Goal: Navigation & Orientation: Find specific page/section

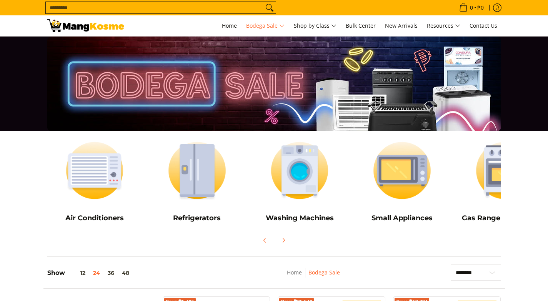
scroll to position [115, 0]
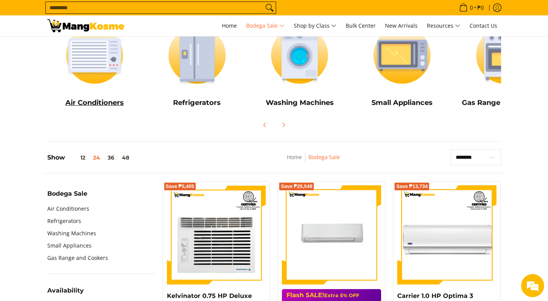
click at [97, 70] on img at bounding box center [94, 55] width 95 height 71
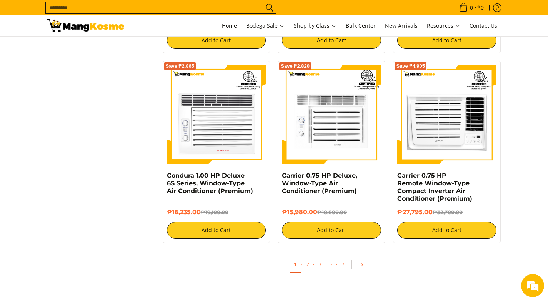
scroll to position [1716, 0]
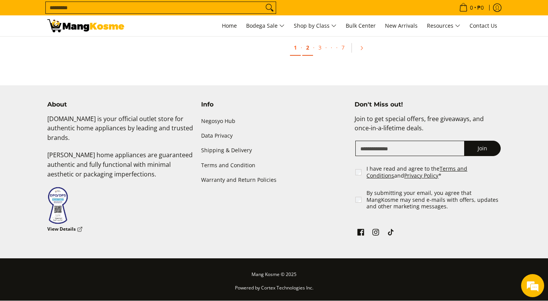
click at [305, 48] on link "2" at bounding box center [307, 48] width 11 height 16
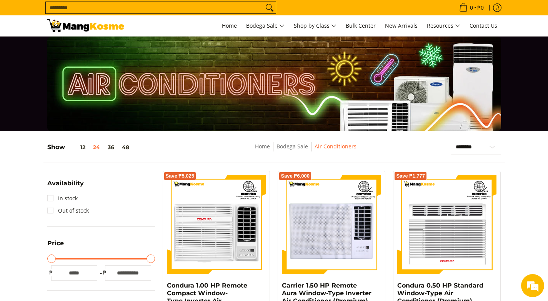
click at [211, 142] on nav "Home Bodega Sale Air Conditioners" at bounding box center [306, 150] width 210 height 17
click at [231, 26] on span "Home" at bounding box center [229, 25] width 15 height 7
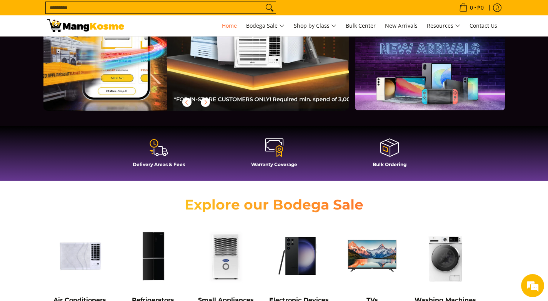
scroll to position [0, 205]
